Goal: Task Accomplishment & Management: Complete application form

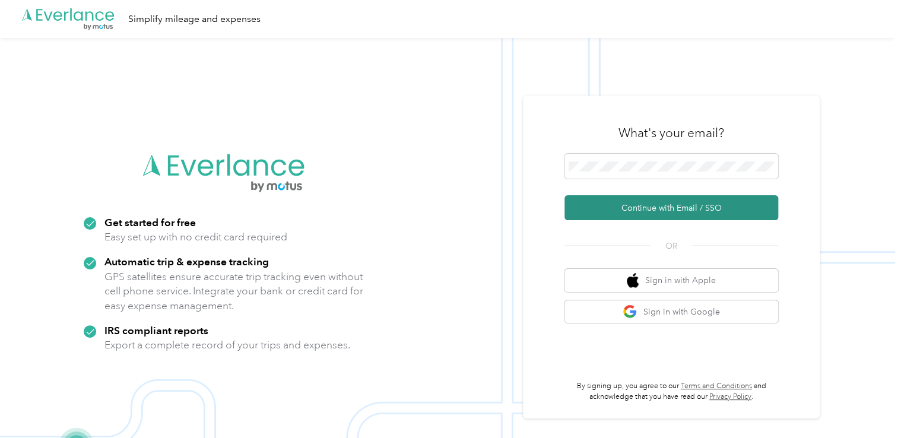
click at [633, 203] on button "Continue with Email / SSO" at bounding box center [671, 207] width 214 height 25
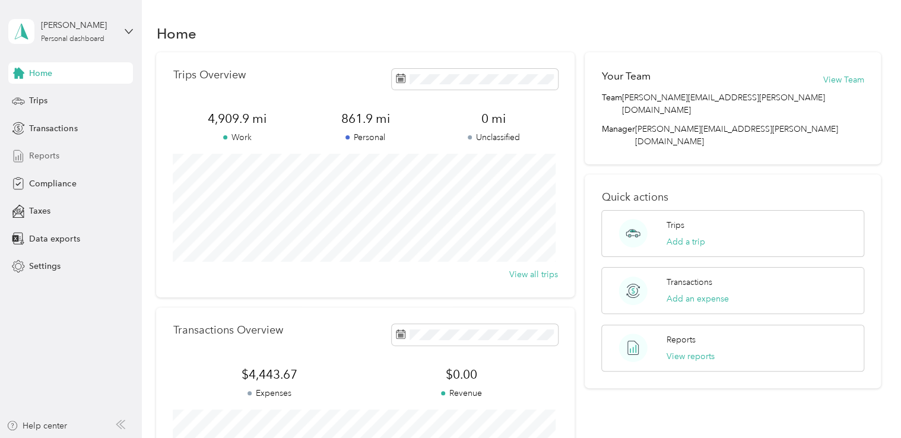
click at [51, 156] on span "Reports" at bounding box center [44, 156] width 30 height 12
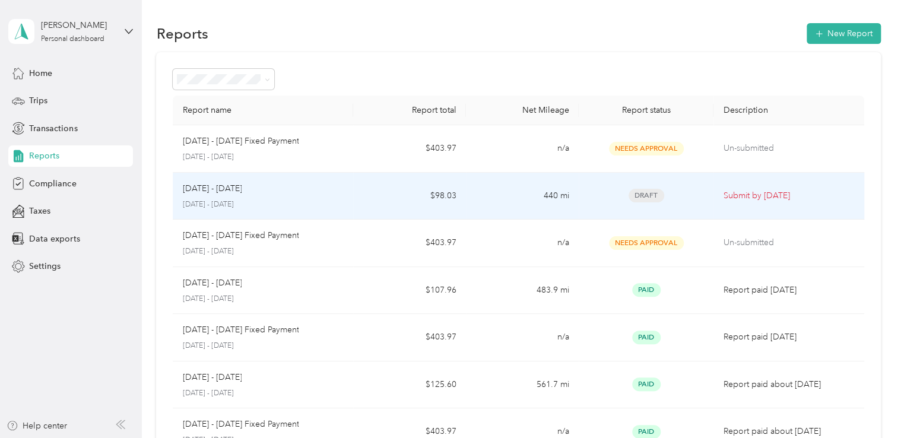
click at [691, 192] on div "Draft" at bounding box center [646, 196] width 116 height 14
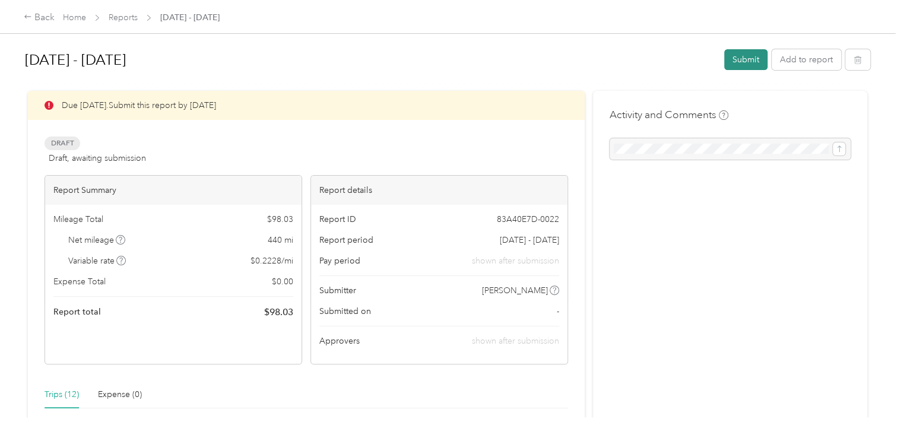
click at [735, 55] on button "Submit" at bounding box center [745, 59] width 43 height 21
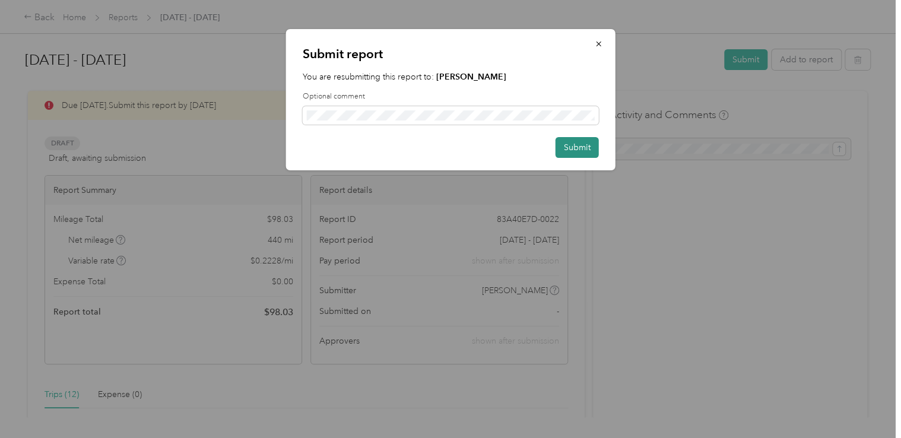
click at [572, 144] on button "Submit" at bounding box center [577, 147] width 43 height 21
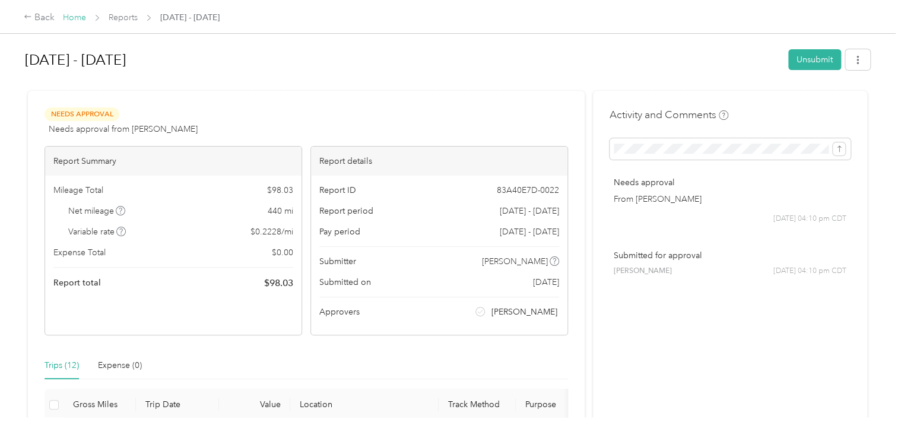
click at [71, 18] on link "Home" at bounding box center [74, 17] width 23 height 10
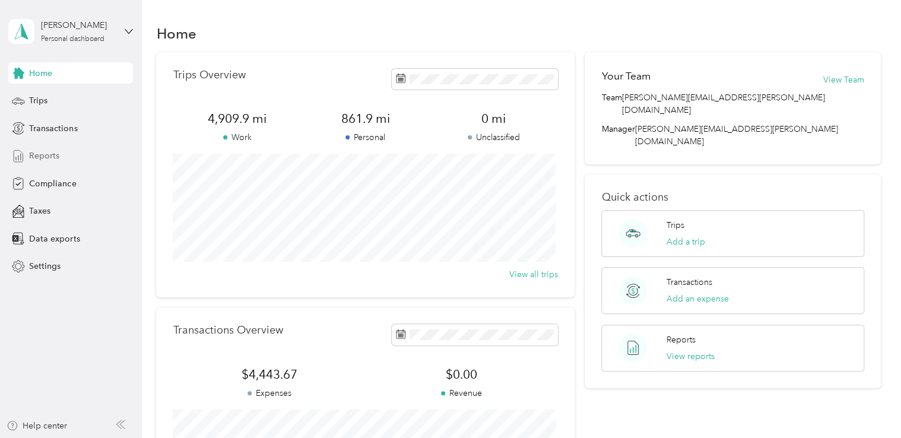
click at [45, 155] on span "Reports" at bounding box center [44, 156] width 30 height 12
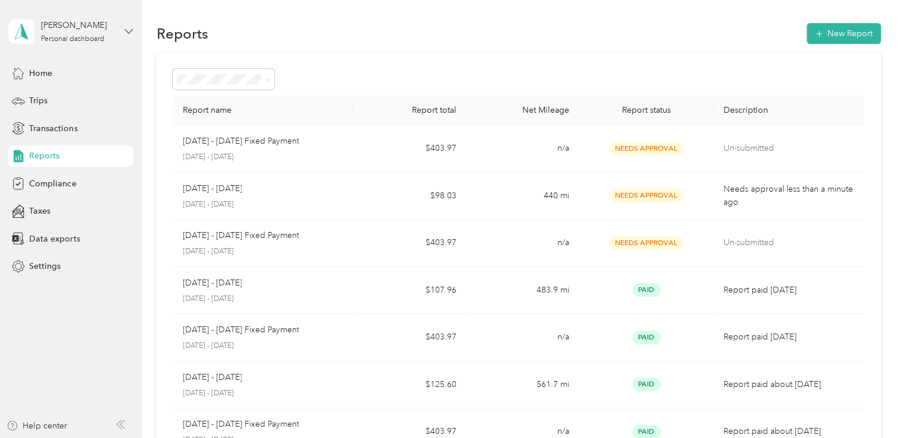
click at [126, 31] on icon at bounding box center [129, 31] width 8 height 8
click at [51, 96] on div "Log out" at bounding box center [42, 94] width 46 height 12
